Goal: Task Accomplishment & Management: Use online tool/utility

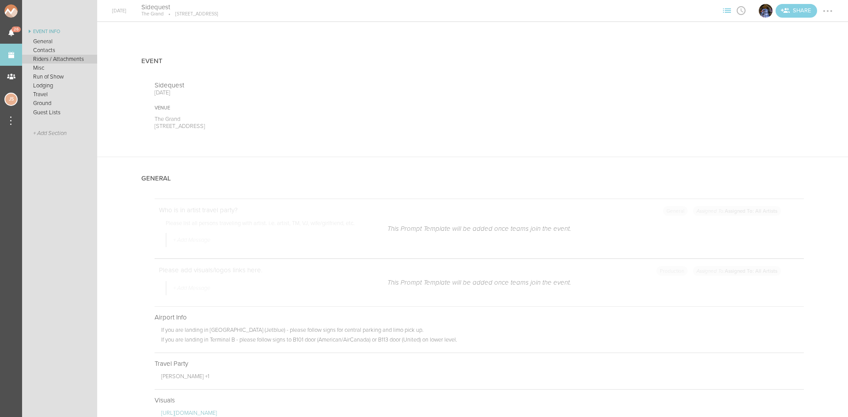
scroll to position [202, 0]
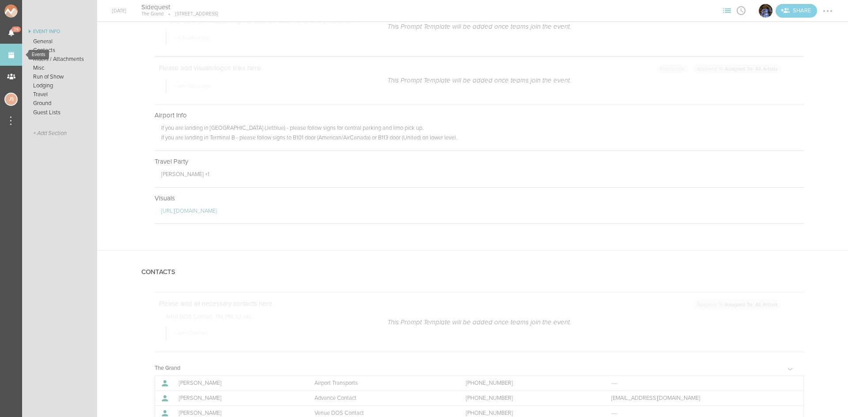
click at [13, 57] on link "Events" at bounding box center [11, 55] width 22 height 22
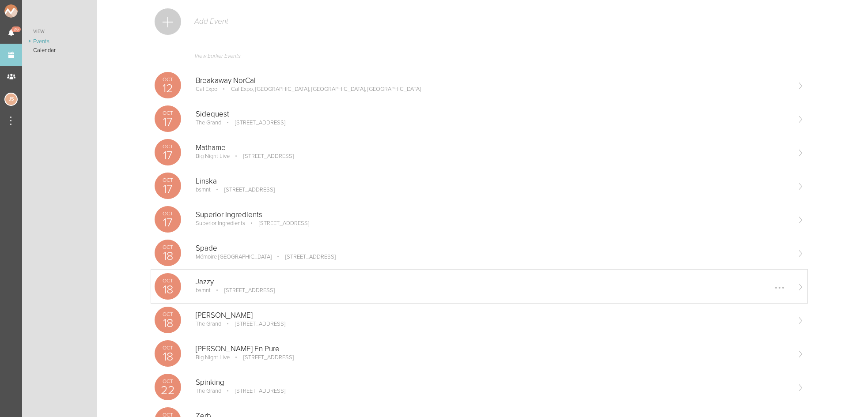
scroll to position [44, 0]
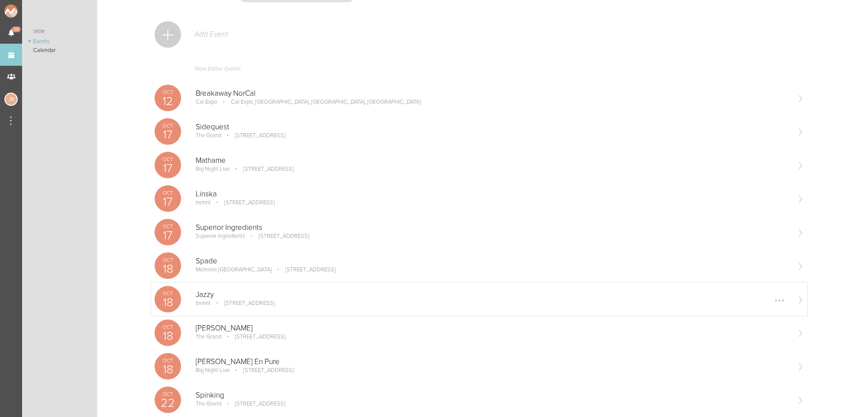
click at [269, 138] on p "[STREET_ADDRESS]" at bounding box center [253, 135] width 63 height 7
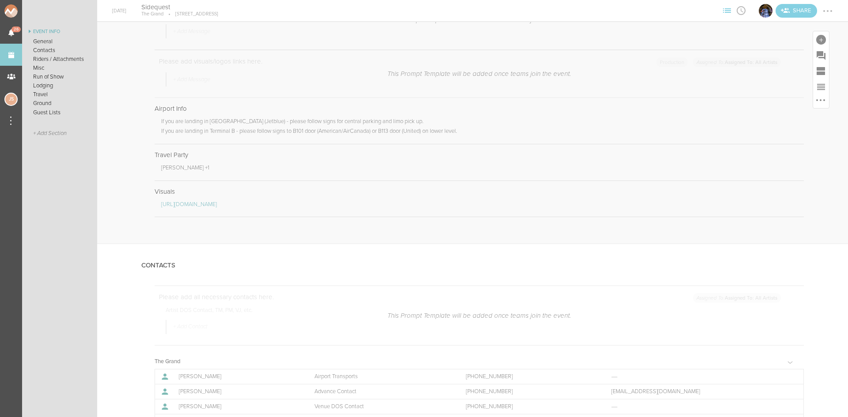
scroll to position [221, 0]
click at [796, 143] on div at bounding box center [797, 144] width 2 height 2
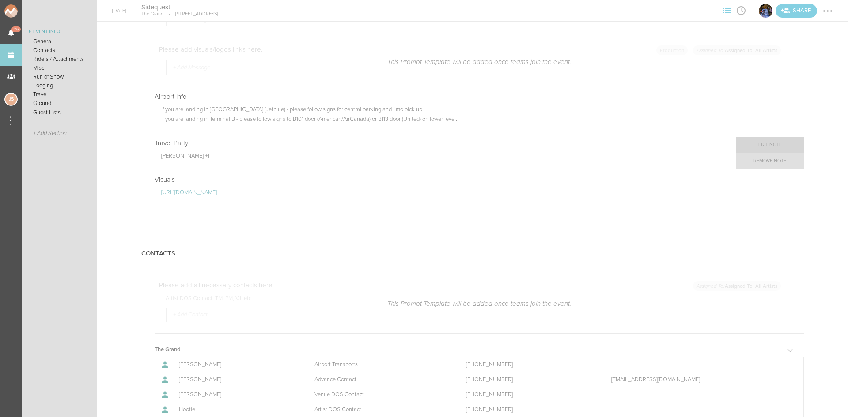
click at [766, 147] on link "Edit Note" at bounding box center [769, 145] width 68 height 16
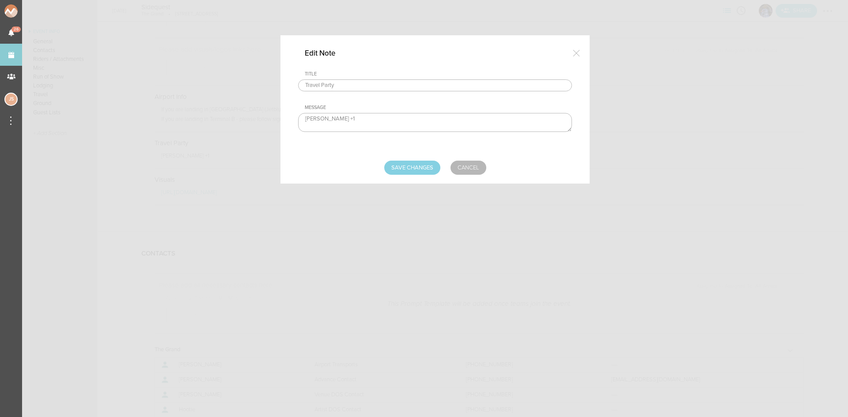
click at [388, 126] on textarea "[PERSON_NAME] +1" at bounding box center [435, 122] width 274 height 19
type textarea "Harrison Hurley +1 Austin Gantz - TM"
click at [409, 177] on div "Edit Note Title Travel Party Message Harrison Hurley +1 Save Changes Cancel" at bounding box center [434, 109] width 309 height 148
click at [407, 168] on input "Save Changes" at bounding box center [412, 168] width 56 height 14
type input "Saving..."
